Goal: Transaction & Acquisition: Purchase product/service

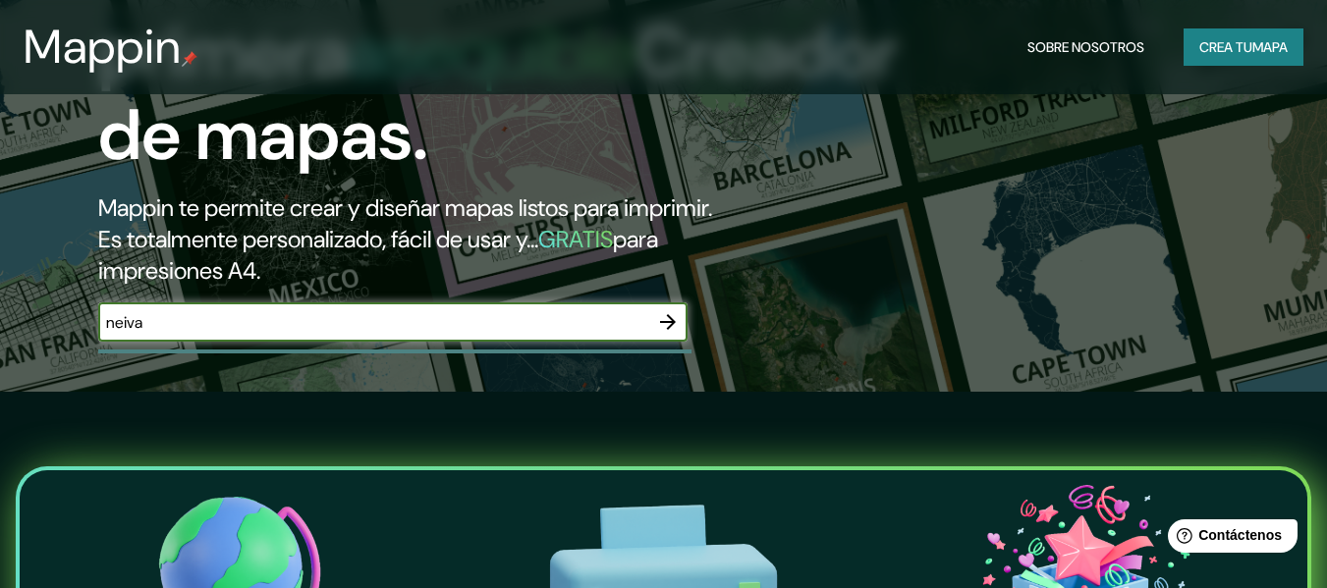
scroll to position [295, 0]
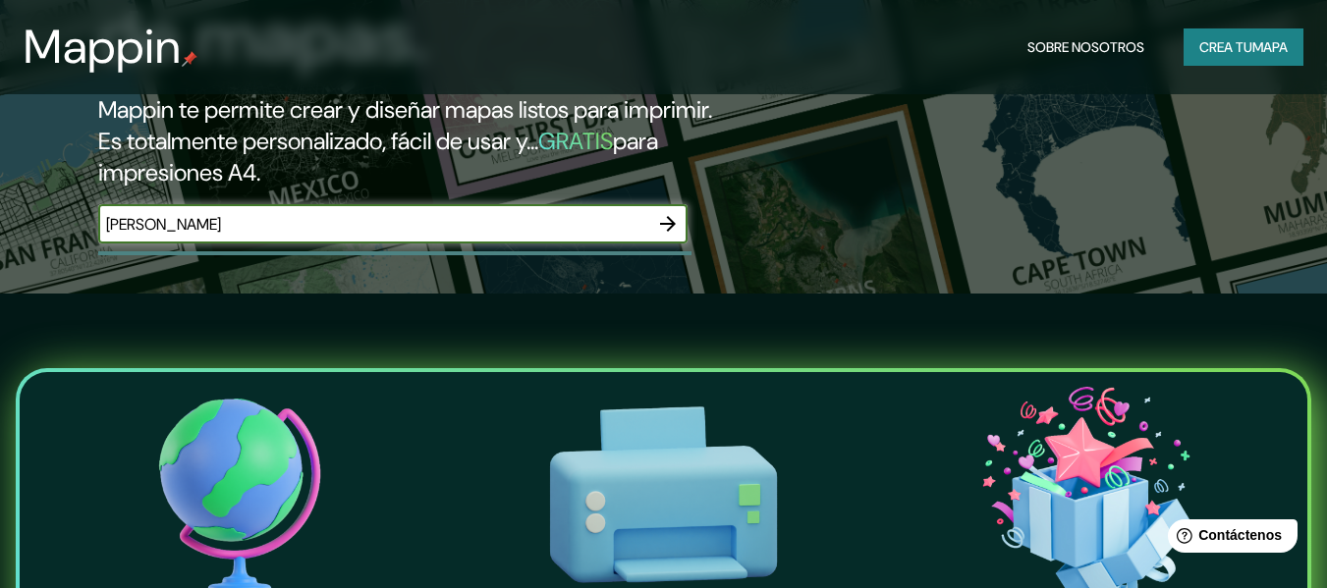
type input "[PERSON_NAME]"
click at [668, 225] on icon "button" at bounding box center [668, 224] width 16 height 16
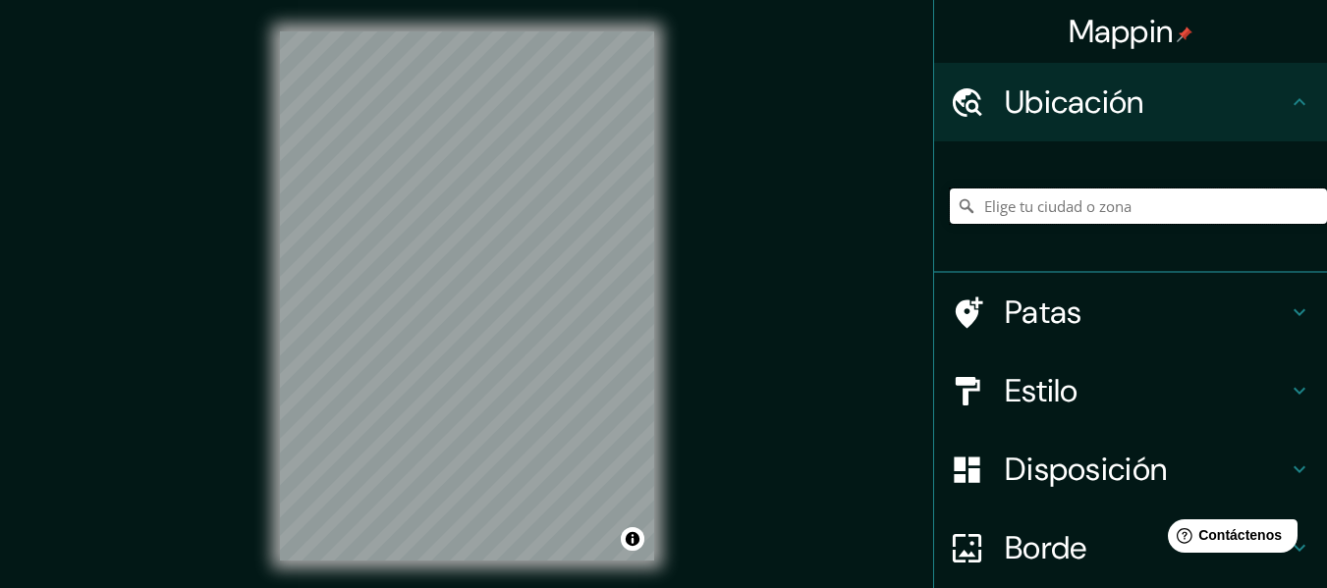
click at [1002, 220] on input "Elige tu ciudad o zona" at bounding box center [1138, 206] width 377 height 35
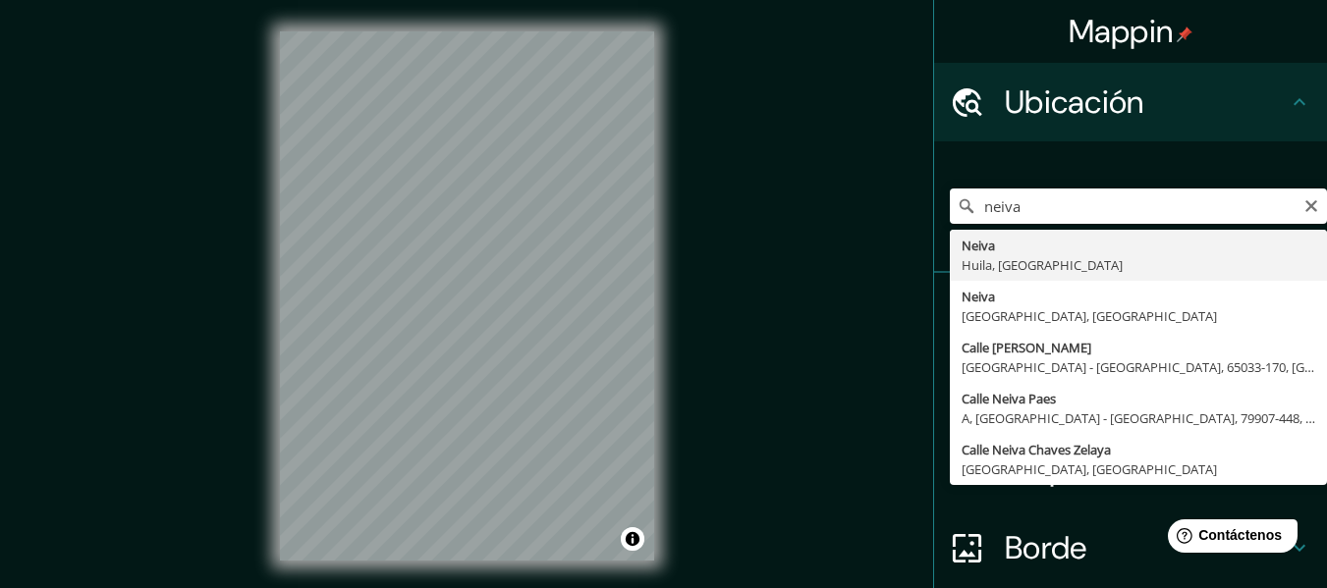
type input "Neiva, [GEOGRAPHIC_DATA], [GEOGRAPHIC_DATA]"
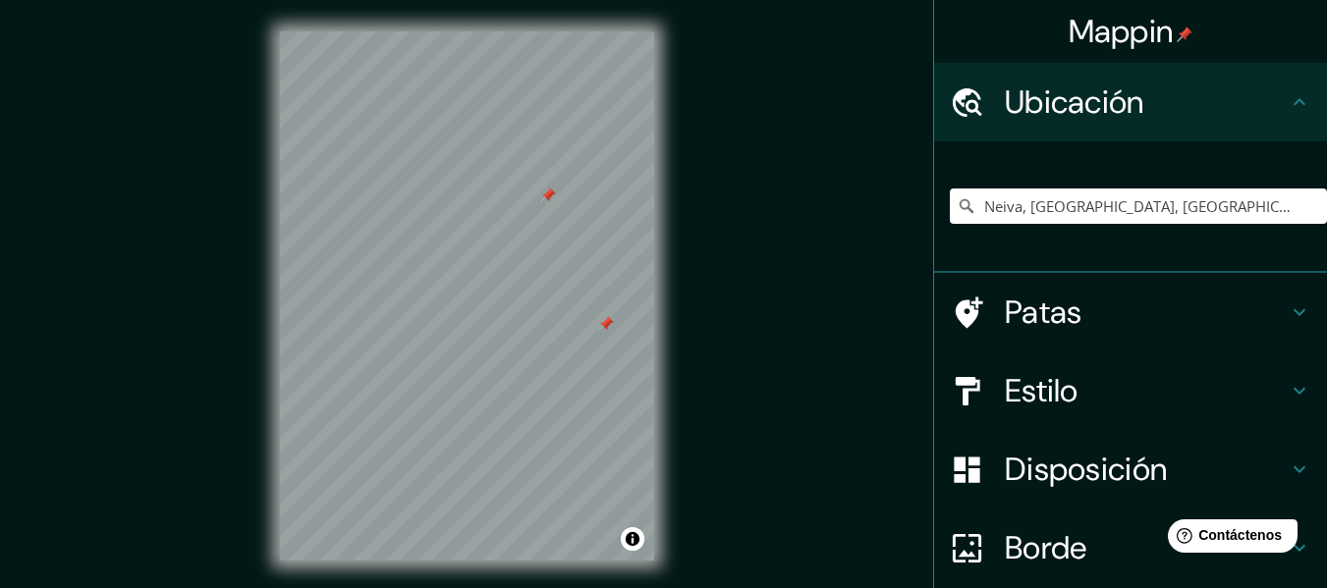
click at [1030, 304] on font "Patas" at bounding box center [1044, 312] width 78 height 41
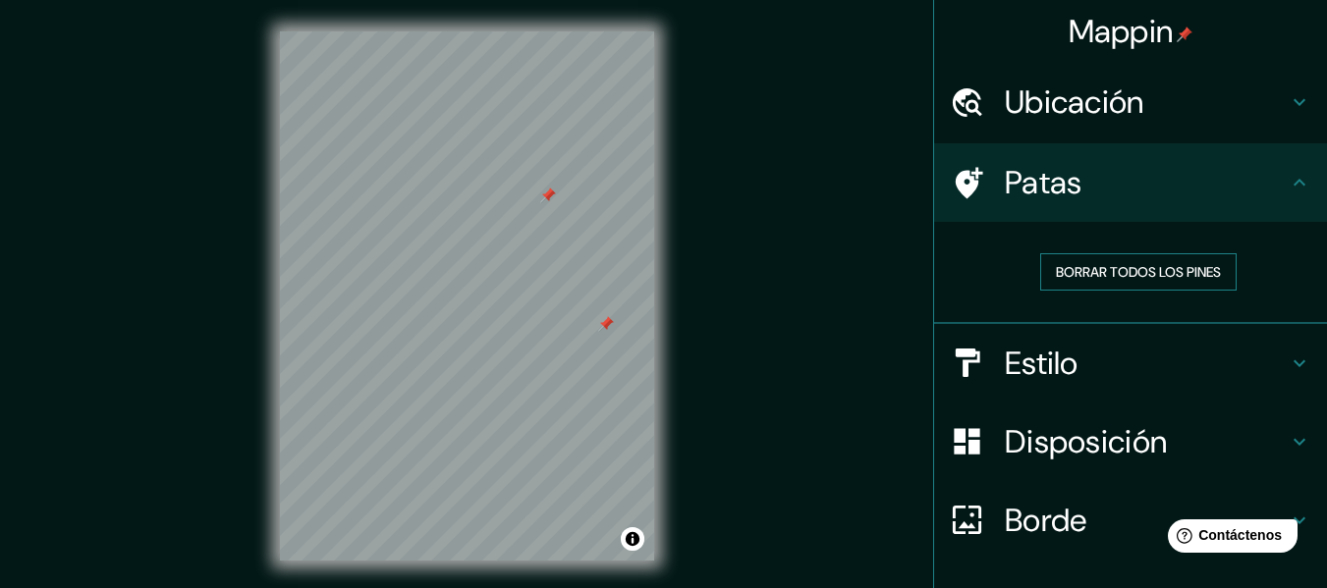
click at [1061, 276] on font "Borrar todos los pines" at bounding box center [1138, 272] width 165 height 18
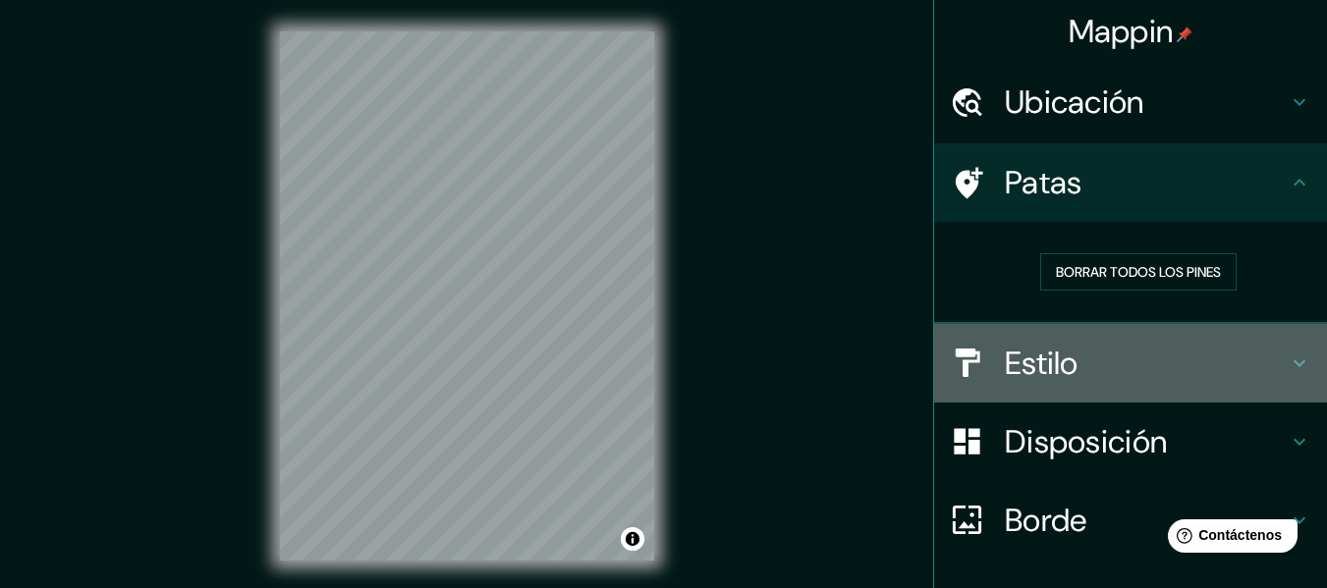
click at [1009, 369] on font "Estilo" at bounding box center [1042, 363] width 74 height 41
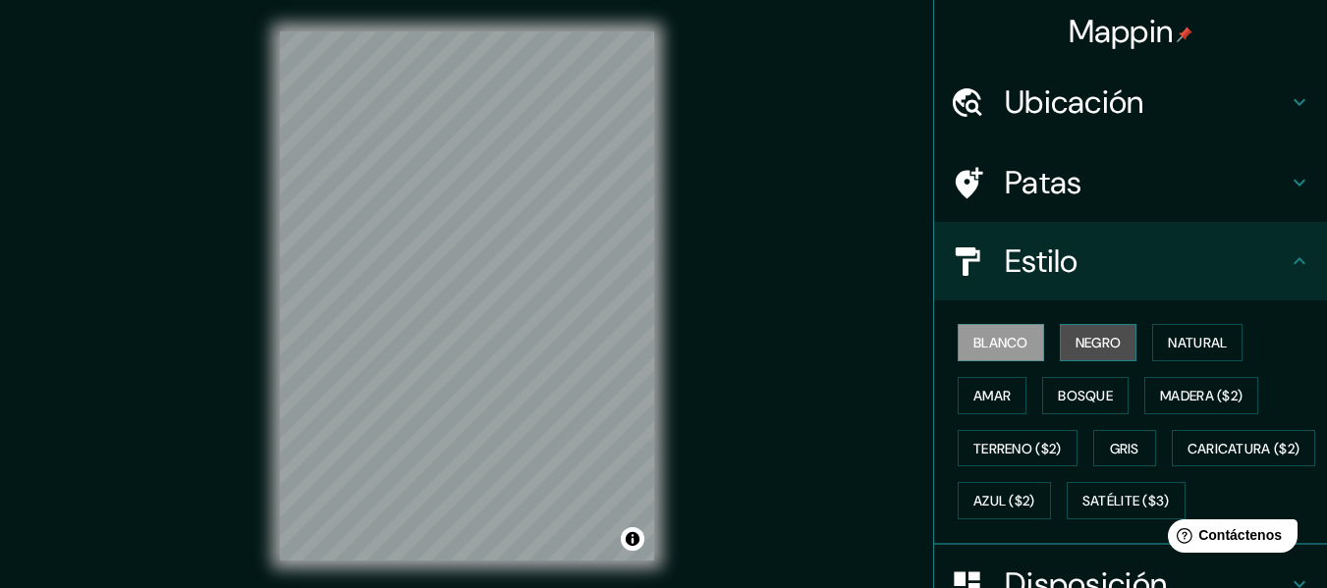
click at [1075, 339] on font "Negro" at bounding box center [1098, 343] width 46 height 18
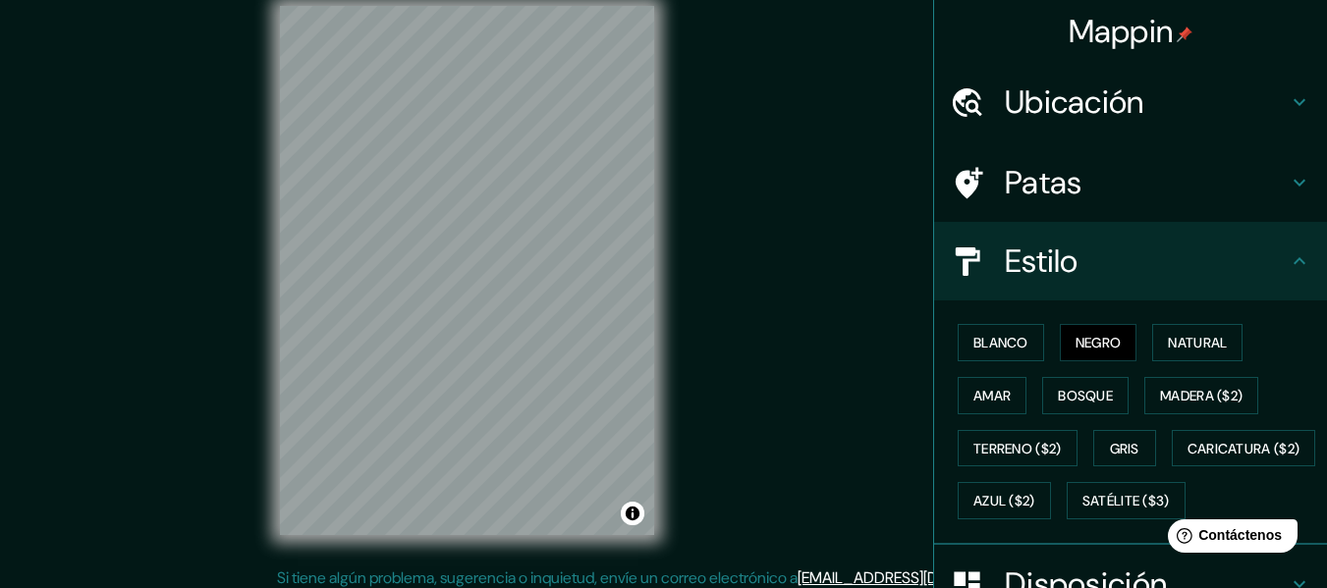
scroll to position [35, 0]
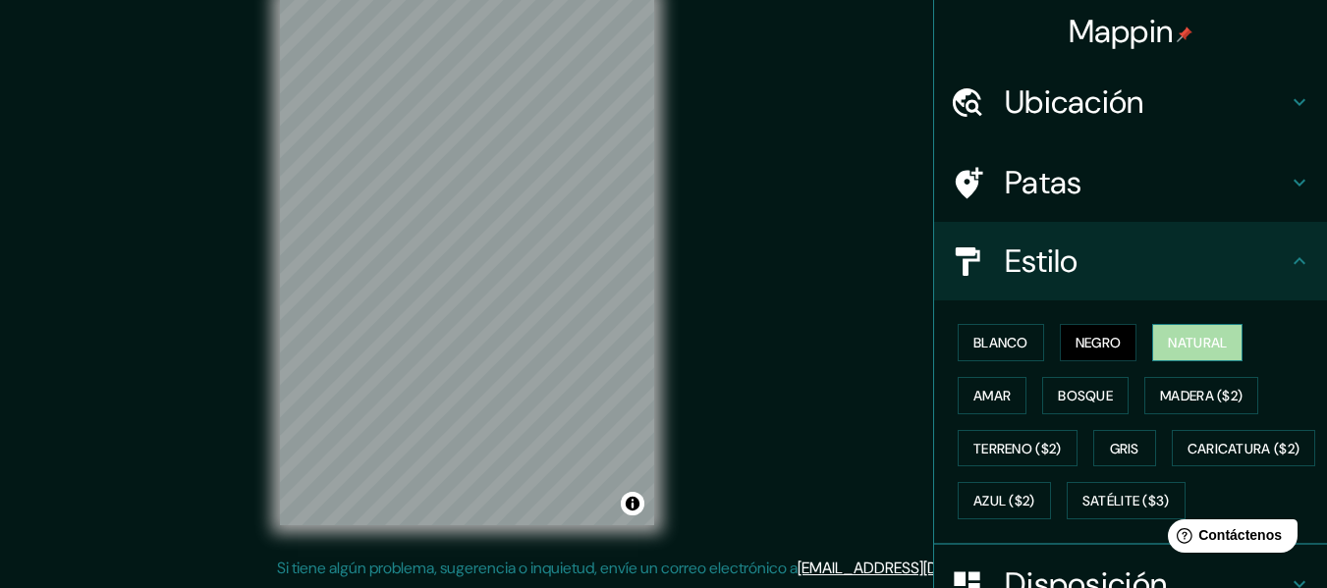
click at [1153, 328] on button "Natural" at bounding box center [1197, 342] width 90 height 37
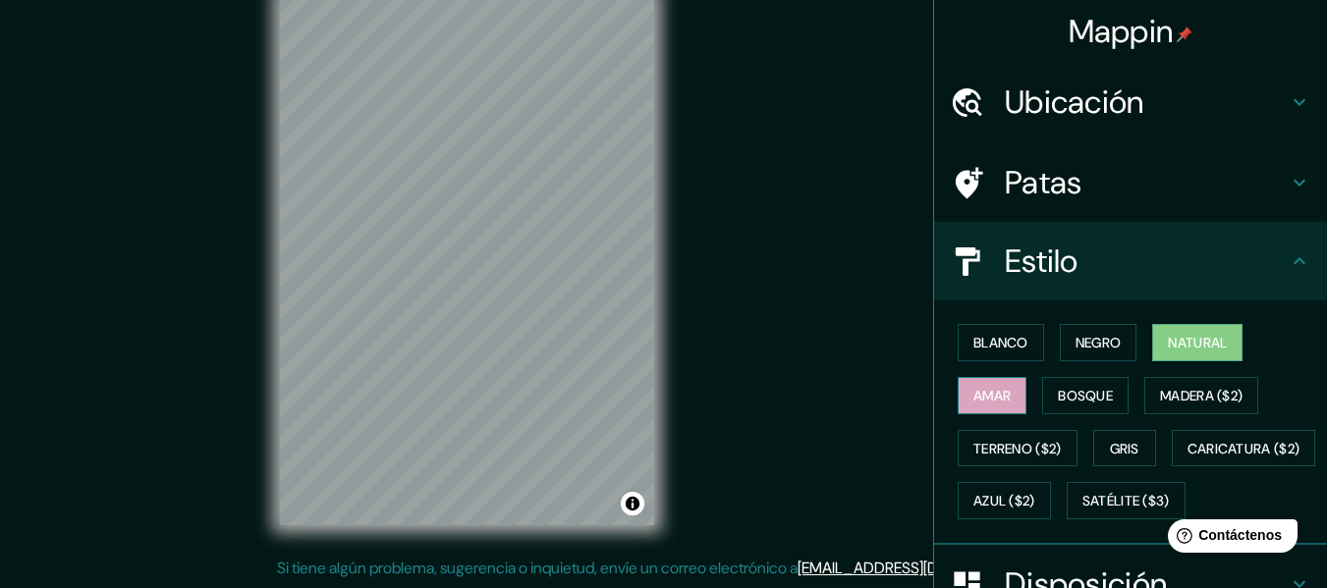
click at [1011, 389] on button "Amar" at bounding box center [991, 395] width 69 height 37
click at [1088, 387] on font "Bosque" at bounding box center [1085, 396] width 55 height 18
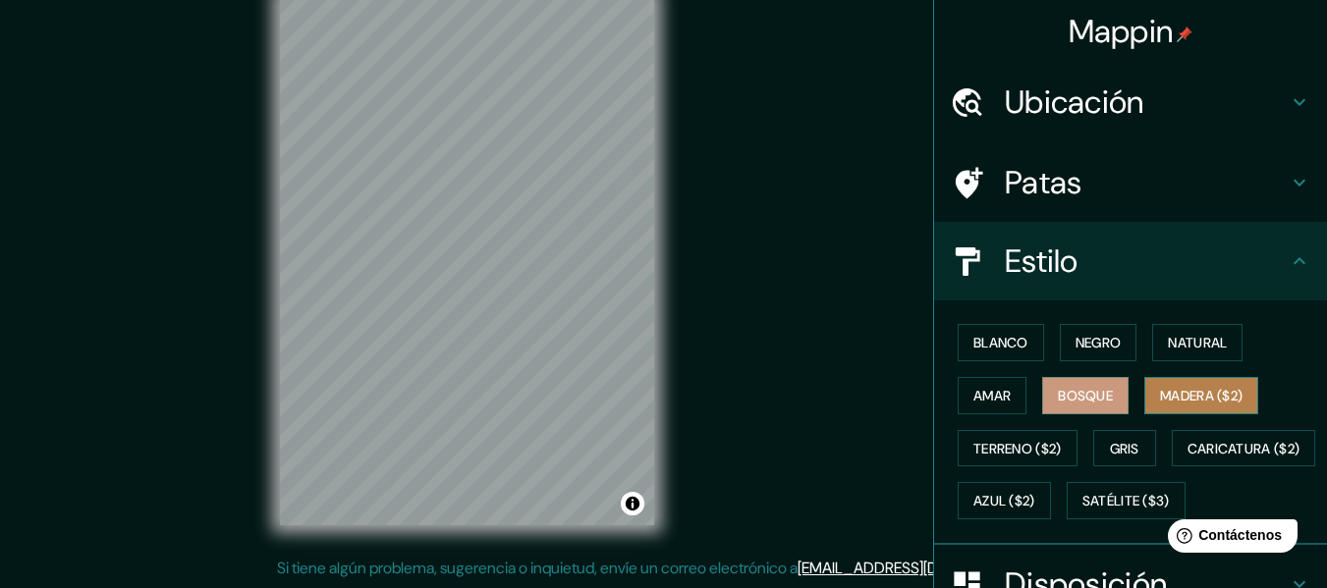
click at [1170, 394] on font "Madera ($2)" at bounding box center [1201, 396] width 82 height 18
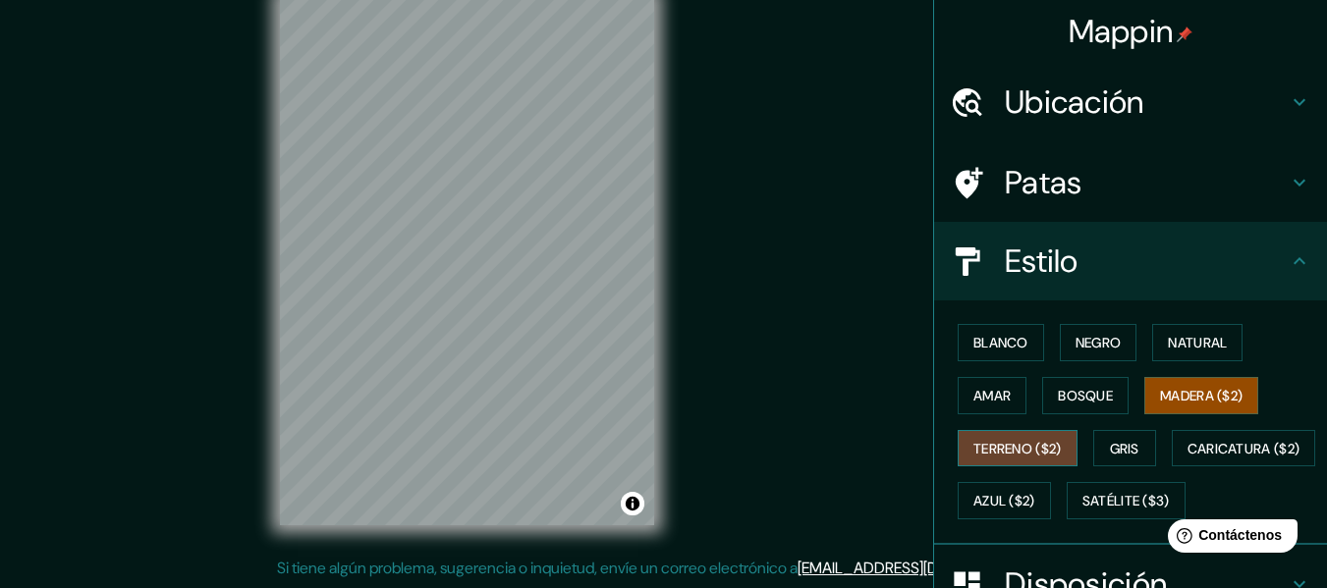
click at [1048, 438] on font "Terreno ($2)" at bounding box center [1017, 449] width 88 height 26
click at [1160, 392] on font "Madera ($2)" at bounding box center [1201, 396] width 82 height 18
click at [1021, 450] on font "Terreno ($2)" at bounding box center [1017, 449] width 88 height 18
click at [1096, 443] on button "Gris" at bounding box center [1124, 448] width 63 height 37
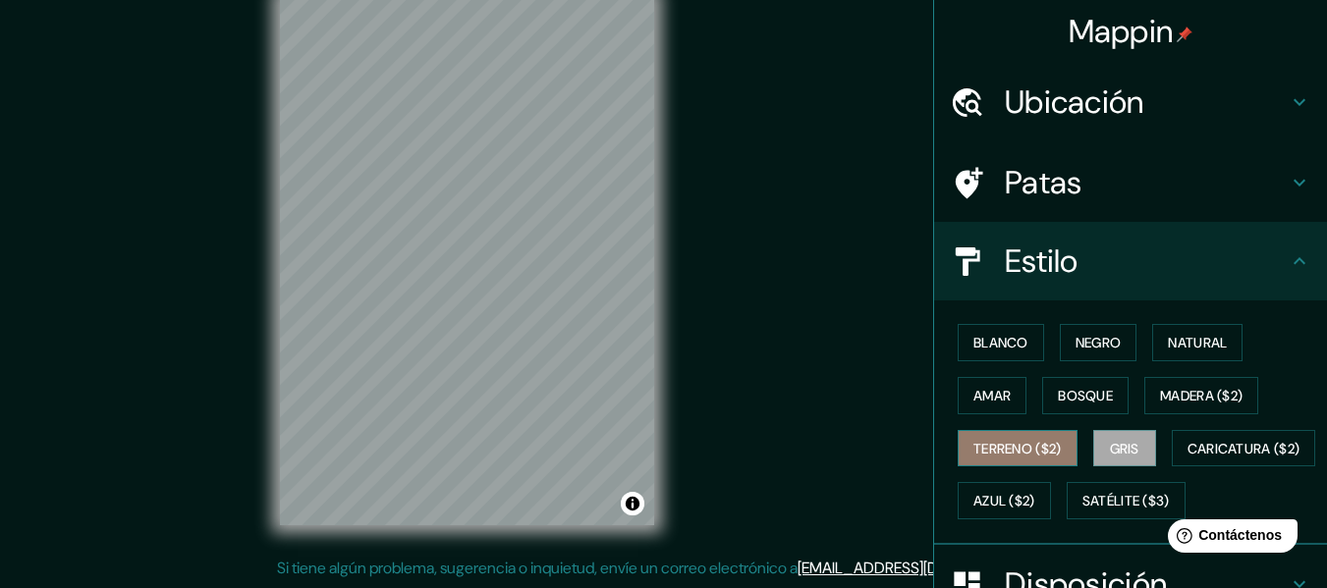
click at [1029, 456] on font "Terreno ($2)" at bounding box center [1017, 449] width 88 height 18
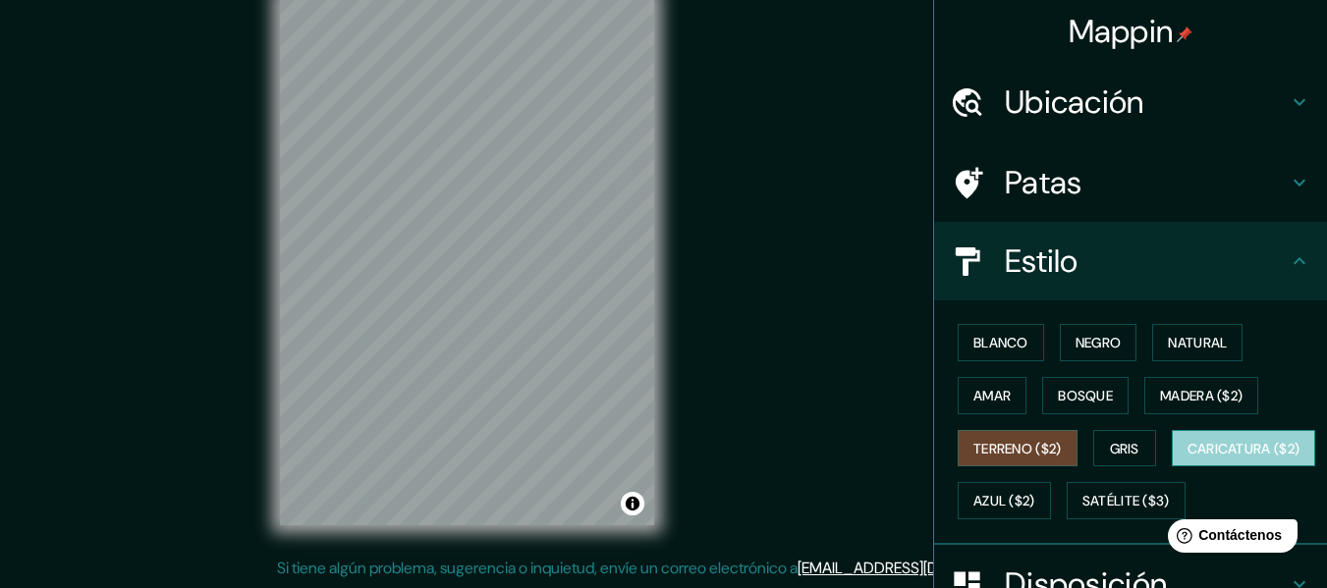
click at [1187, 458] on font "Caricatura ($2)" at bounding box center [1243, 449] width 113 height 18
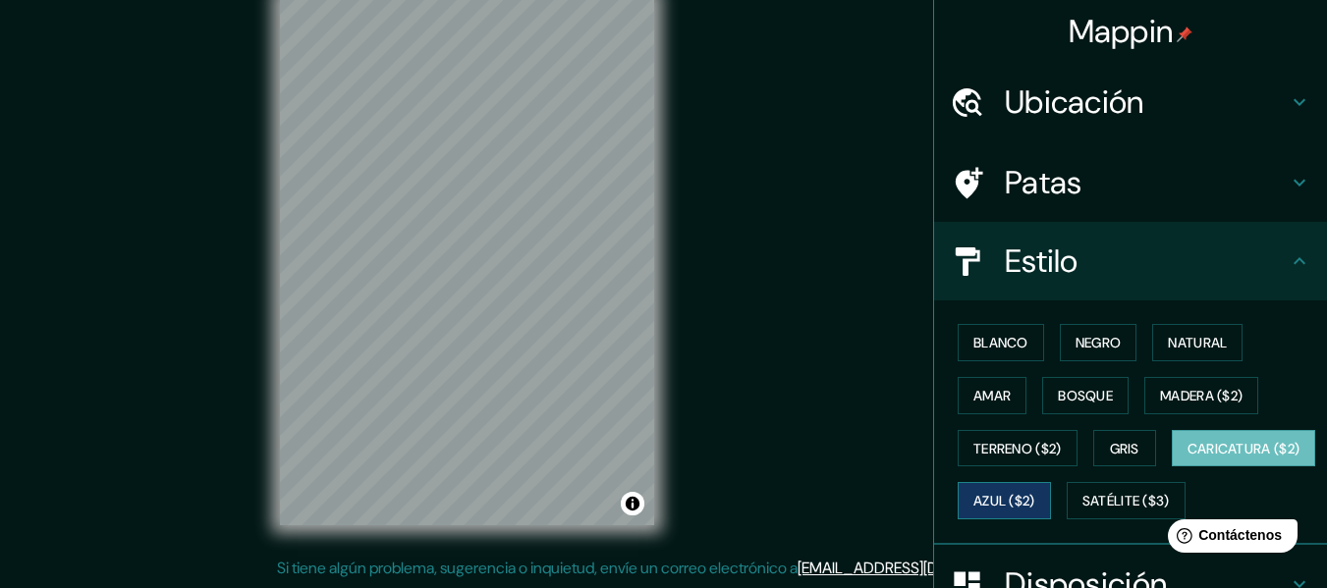
click at [1035, 494] on font "Azul ($2)" at bounding box center [1004, 502] width 62 height 18
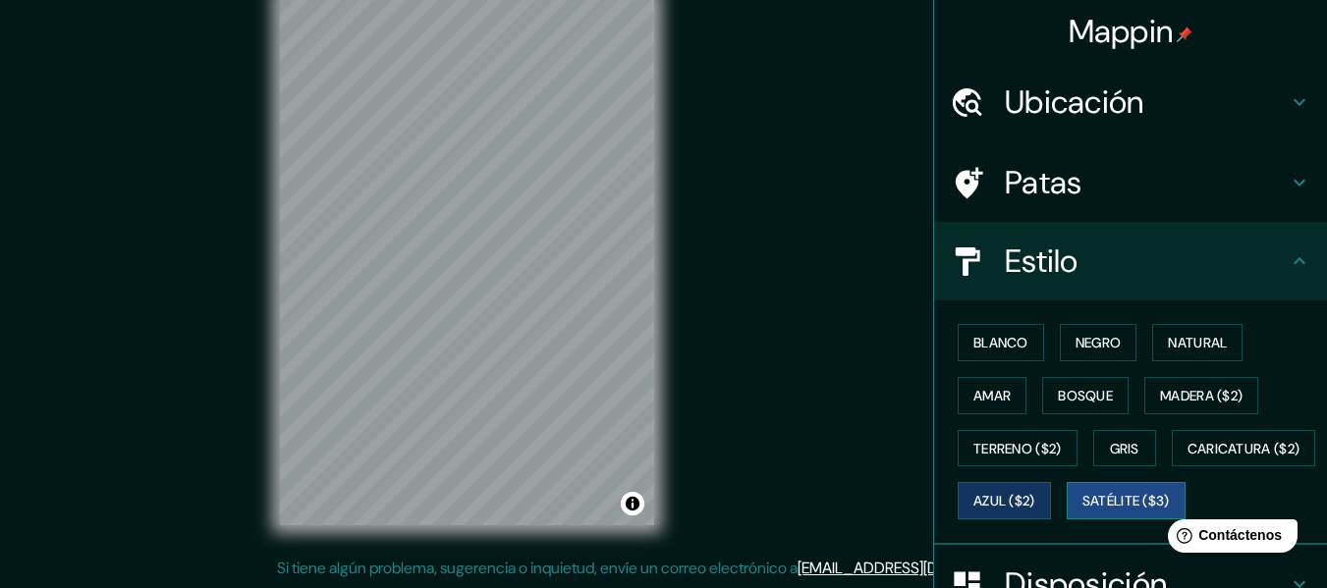
click at [1066, 519] on button "Satélite ($3)" at bounding box center [1125, 500] width 119 height 37
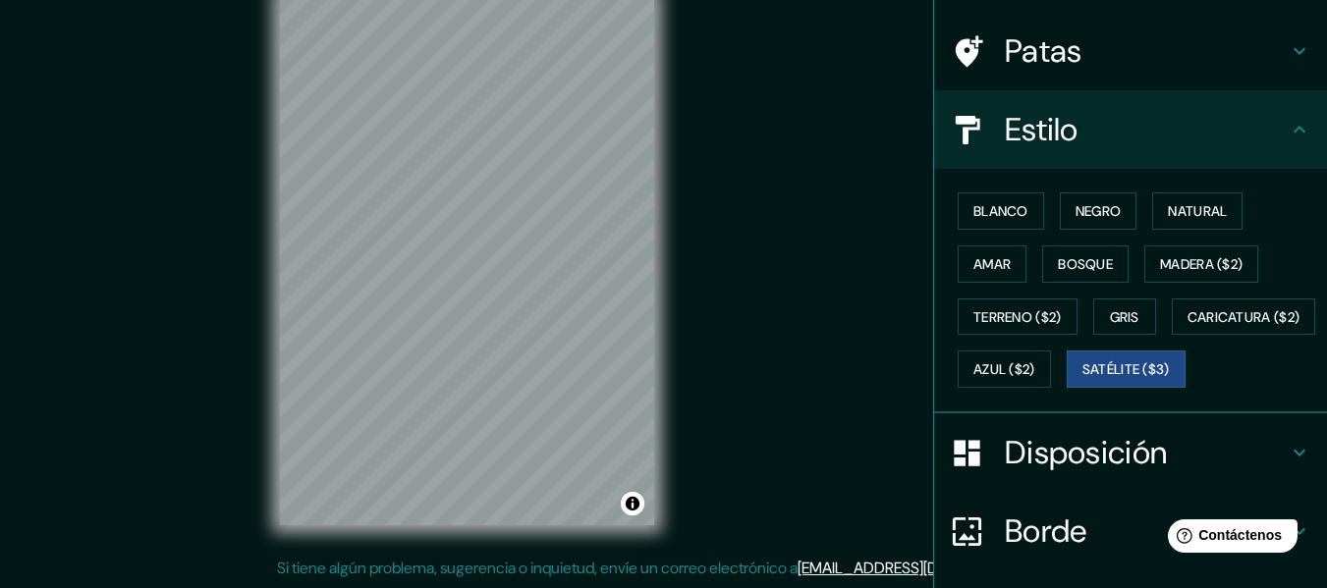
scroll to position [98, 0]
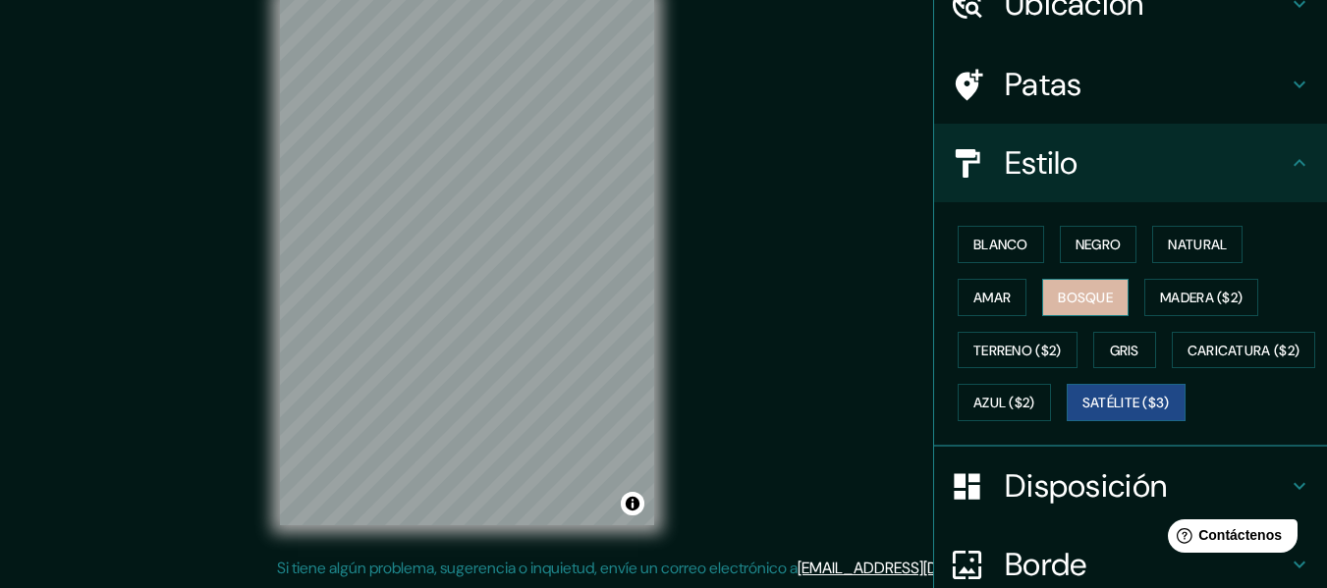
click at [1086, 294] on font "Bosque" at bounding box center [1085, 298] width 55 height 18
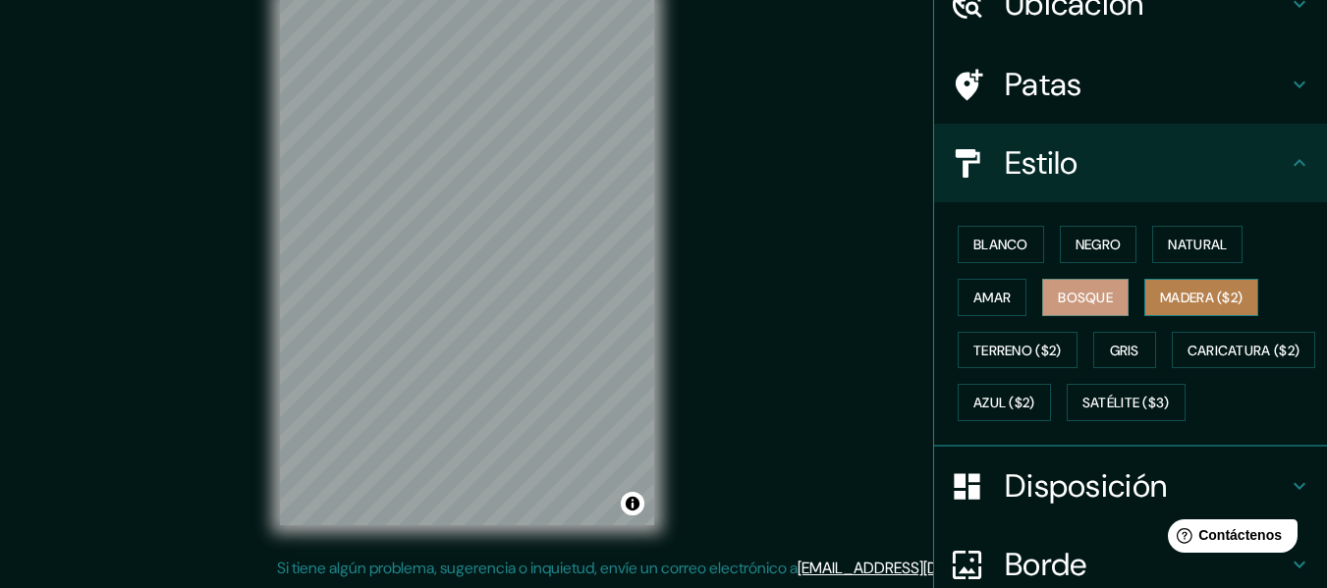
click at [1193, 291] on font "Madera ($2)" at bounding box center [1201, 298] width 82 height 18
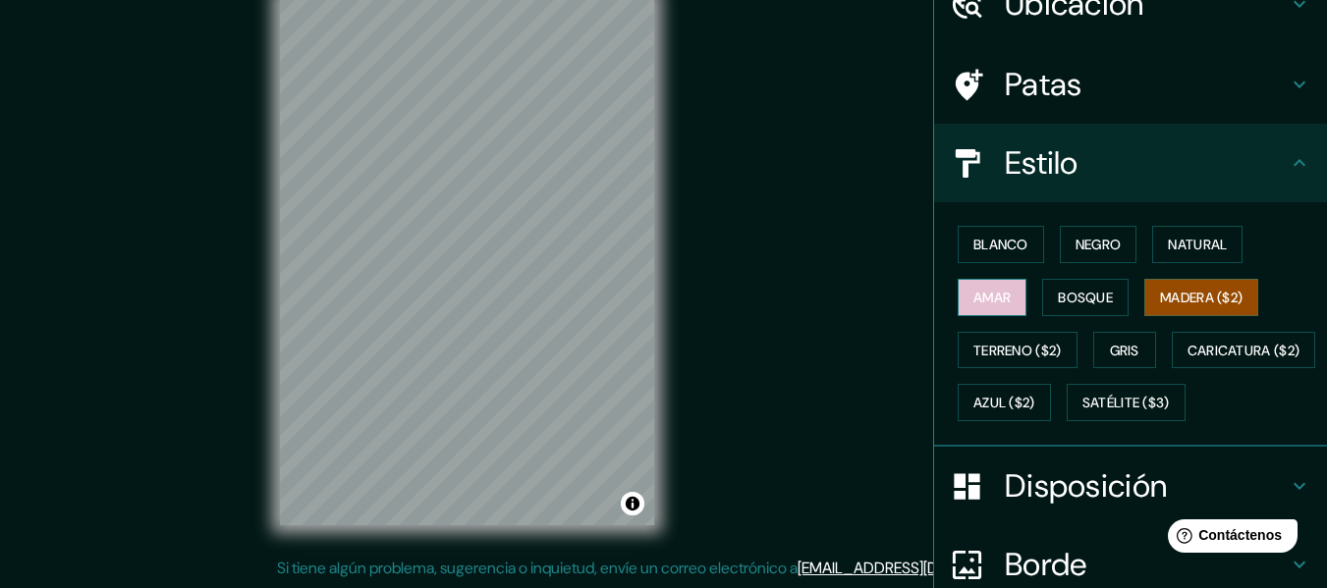
click at [983, 294] on font "Amar" at bounding box center [991, 298] width 37 height 18
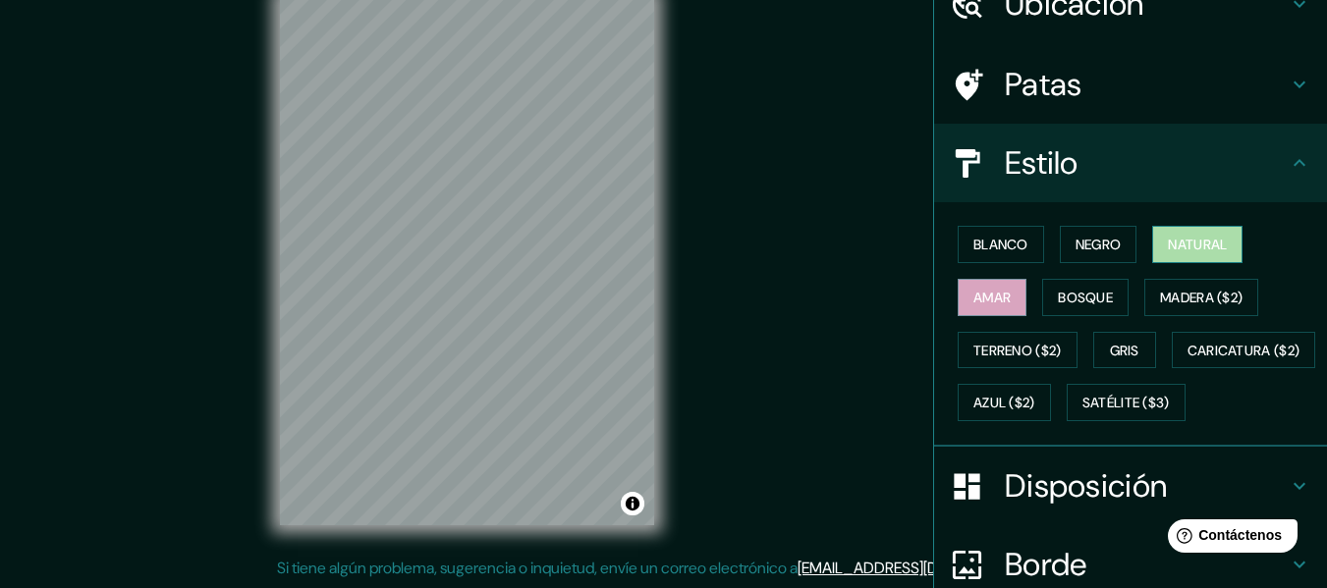
click at [1168, 237] on font "Natural" at bounding box center [1197, 245] width 59 height 18
click at [1227, 169] on h4 "Estilo" at bounding box center [1146, 162] width 283 height 39
click at [1285, 179] on div "Estilo" at bounding box center [1130, 163] width 393 height 79
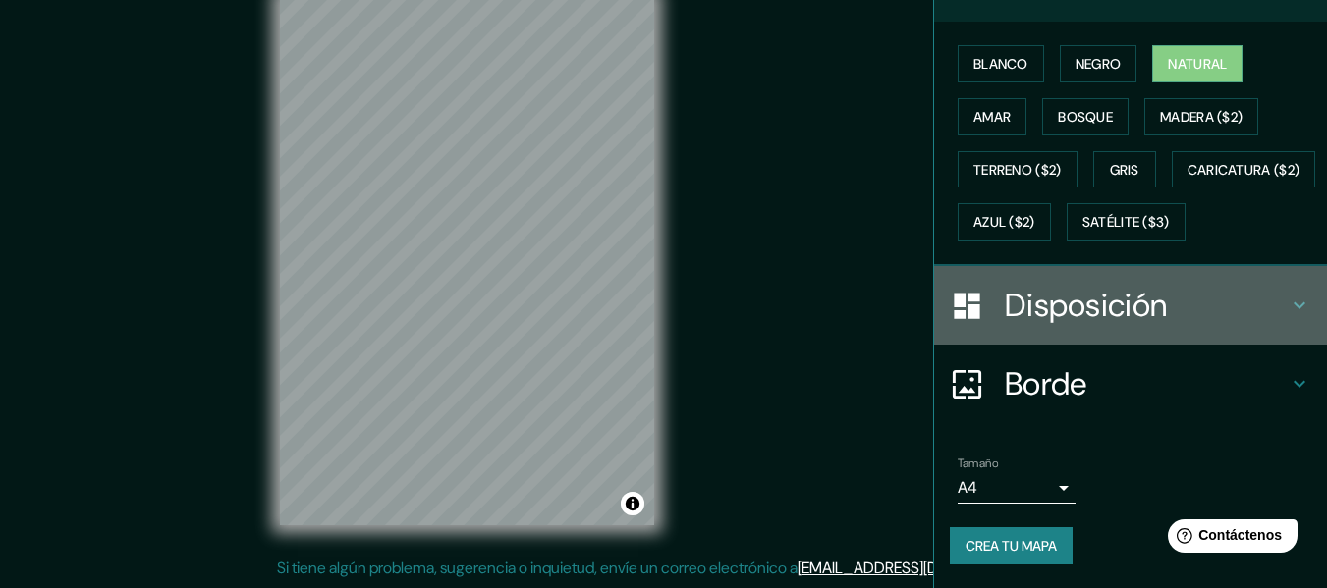
click at [1140, 326] on font "Disposición" at bounding box center [1086, 305] width 162 height 41
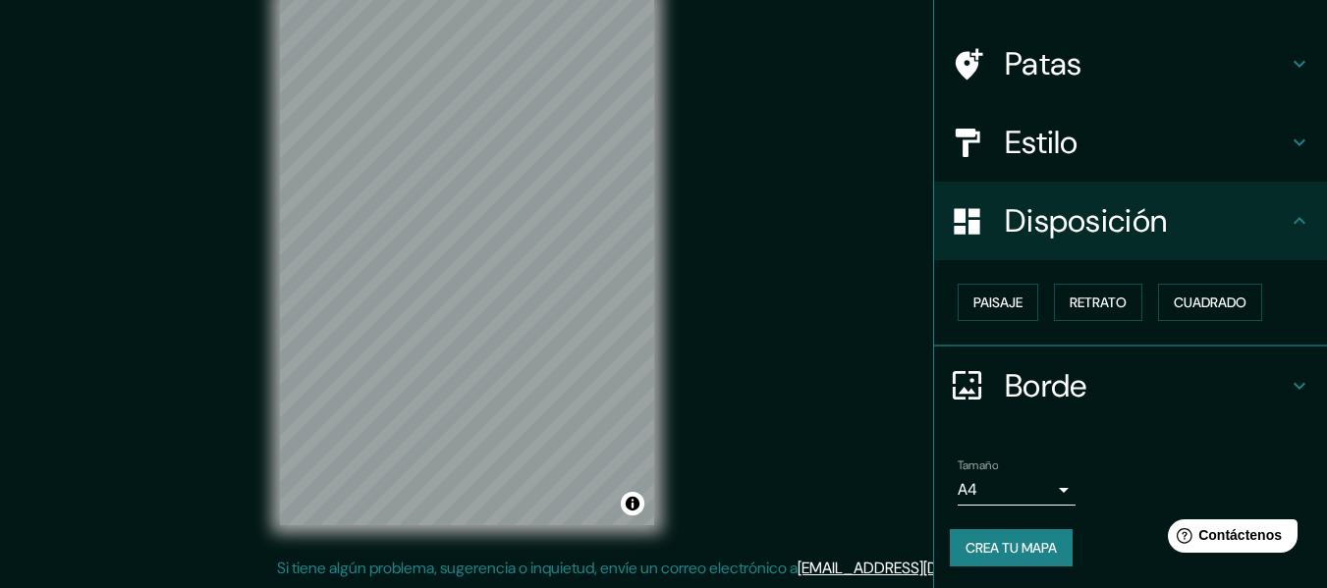
scroll to position [120, 0]
click at [1008, 293] on font "Paisaje" at bounding box center [997, 302] width 49 height 18
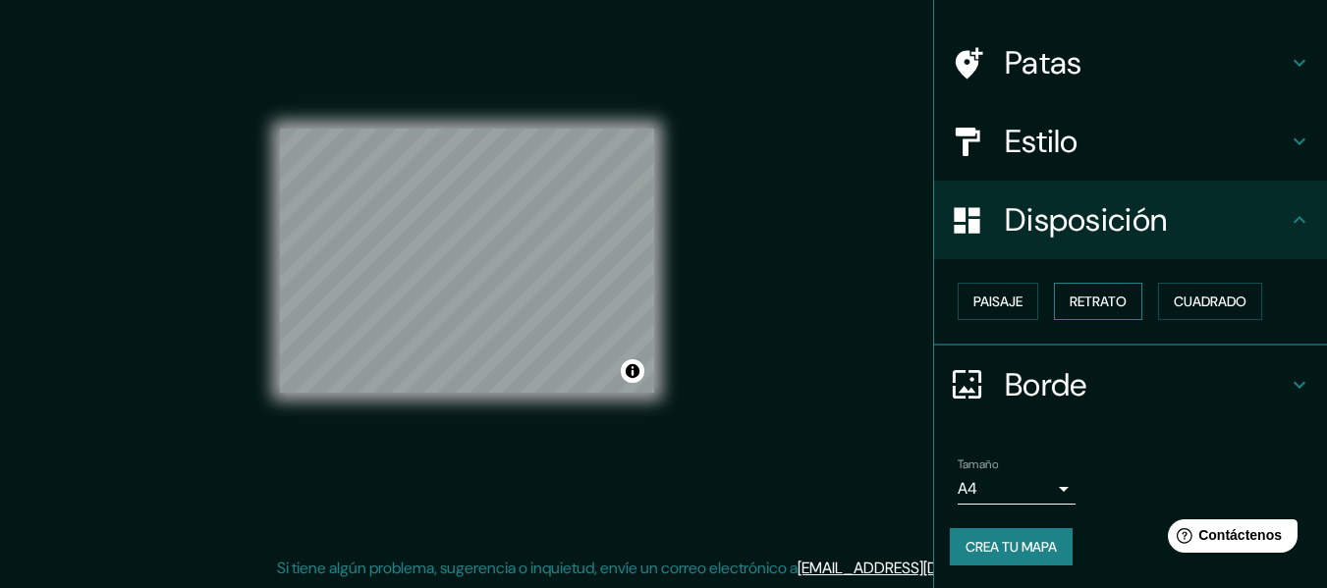
click at [1098, 300] on font "Retrato" at bounding box center [1097, 302] width 57 height 18
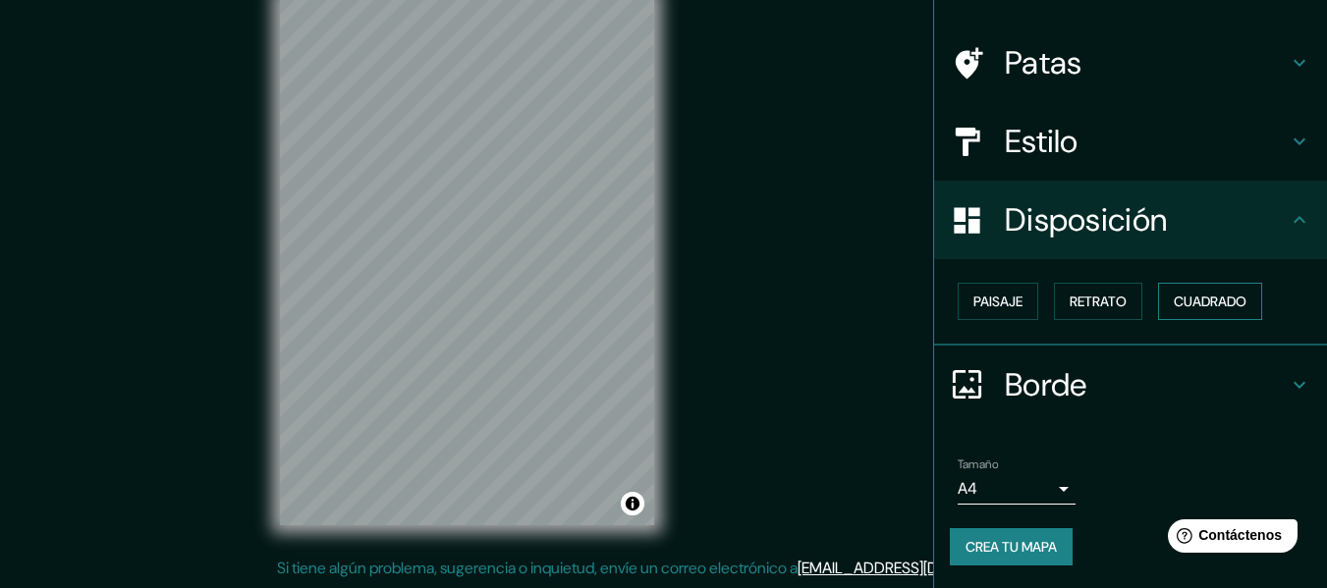
click at [1187, 299] on font "Cuadrado" at bounding box center [1210, 302] width 73 height 18
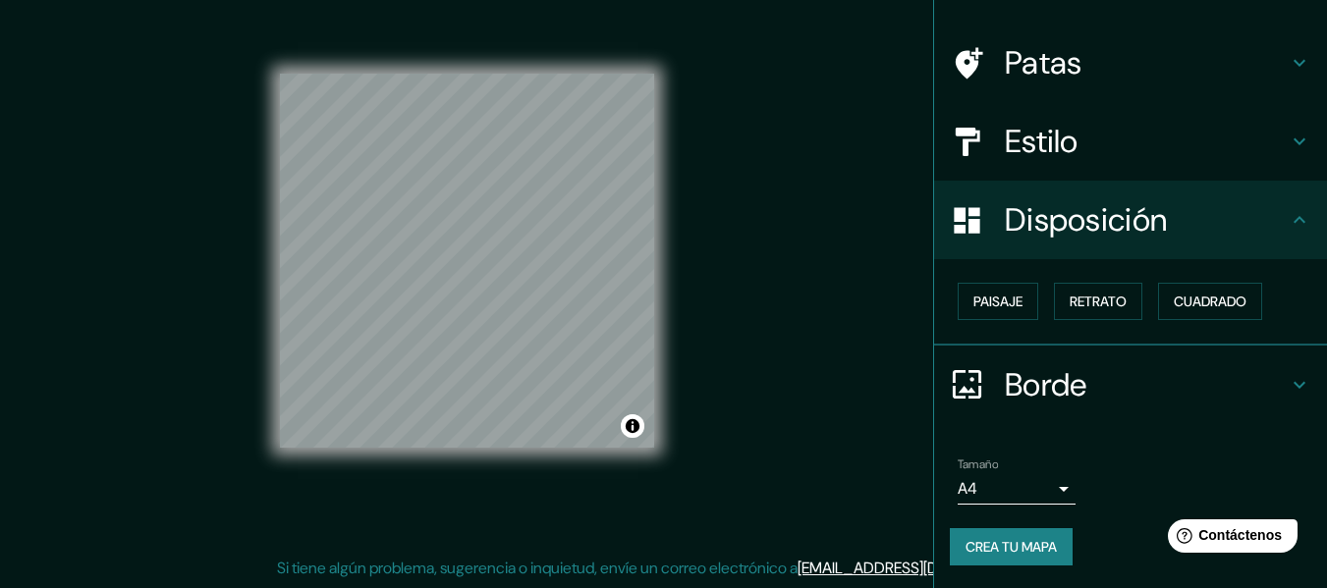
click at [1041, 377] on font "Borde" at bounding box center [1046, 384] width 82 height 41
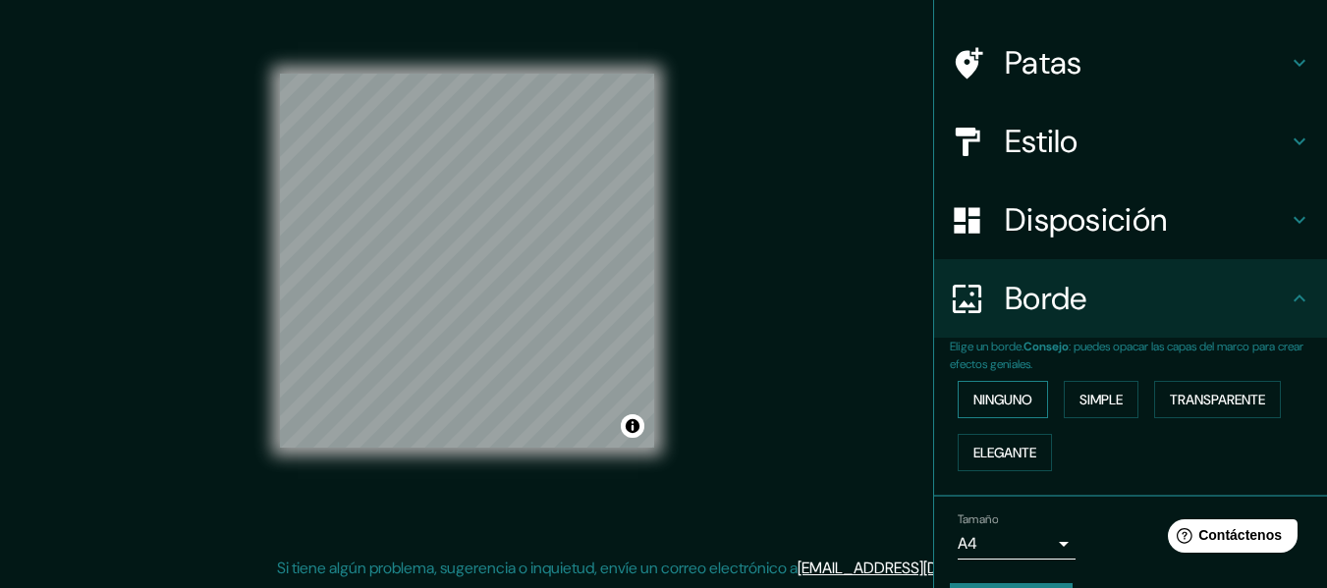
click at [1018, 402] on font "Ninguno" at bounding box center [1002, 400] width 59 height 18
click at [1115, 385] on button "Simple" at bounding box center [1101, 399] width 75 height 37
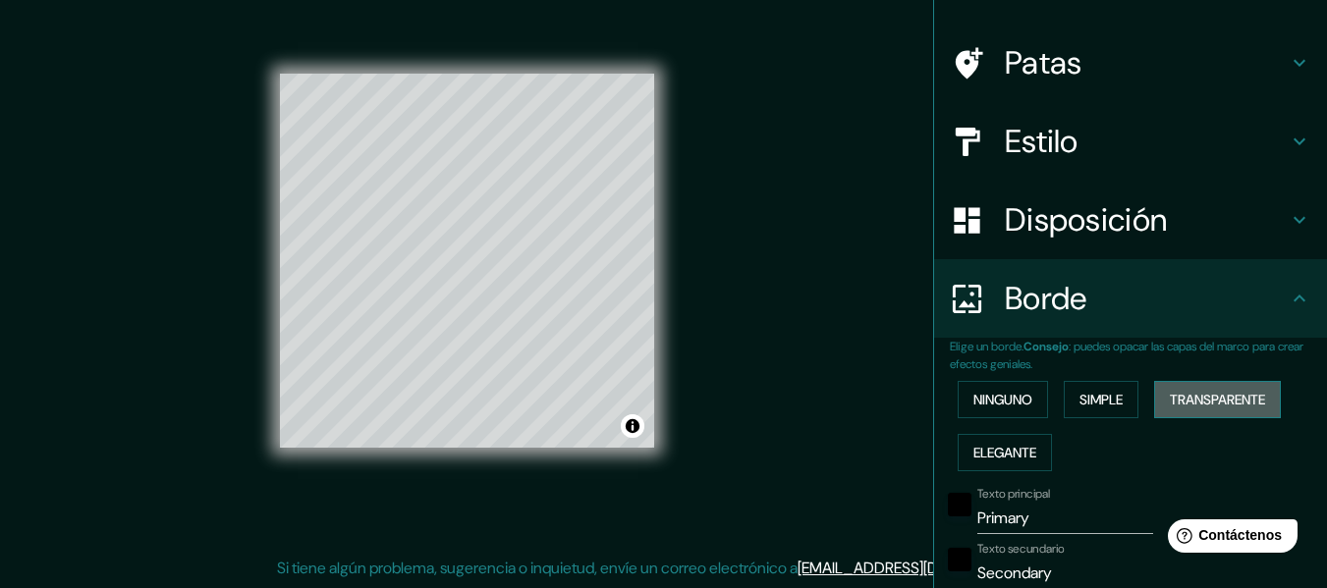
click at [1207, 387] on font "Transparente" at bounding box center [1217, 400] width 95 height 26
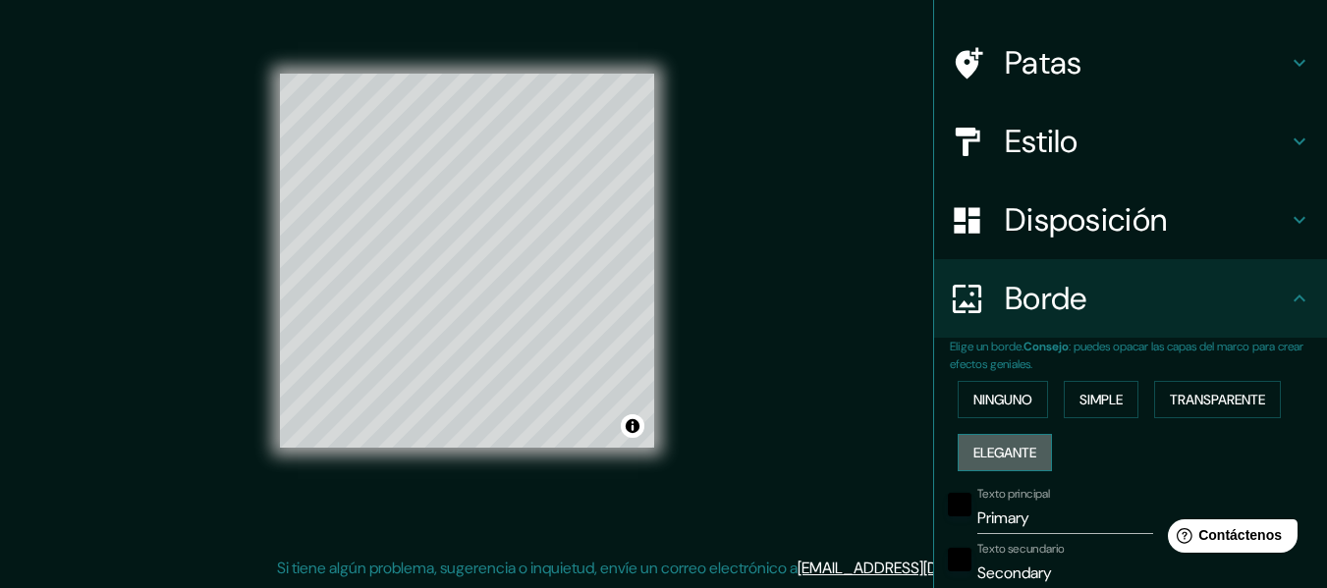
click at [1029, 451] on button "Elegante" at bounding box center [1004, 452] width 94 height 37
click at [1006, 392] on font "Ninguno" at bounding box center [1002, 400] width 59 height 18
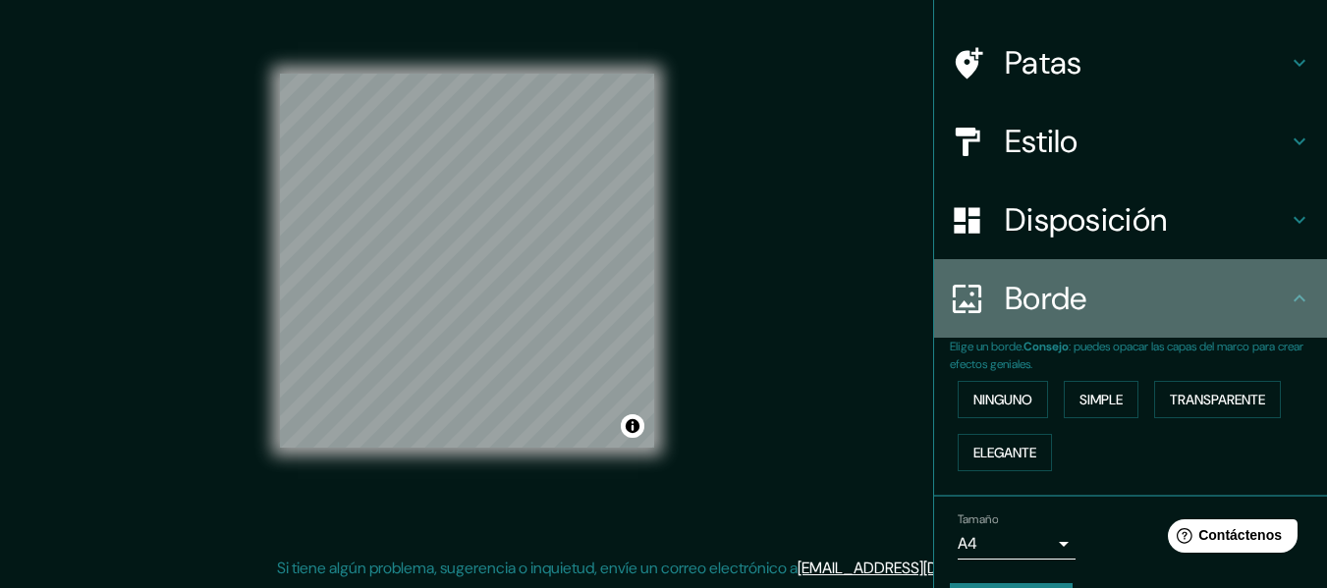
click at [1272, 295] on h4 "Borde" at bounding box center [1146, 298] width 283 height 39
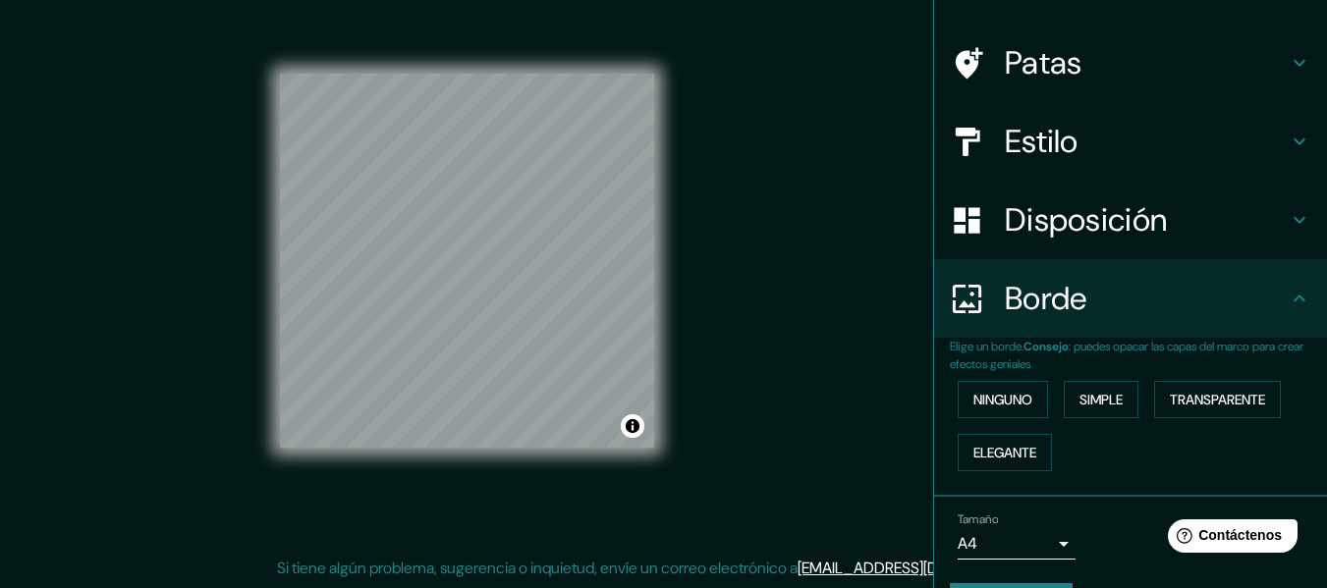
scroll to position [175, 0]
